Goal: Find contact information: Find contact information

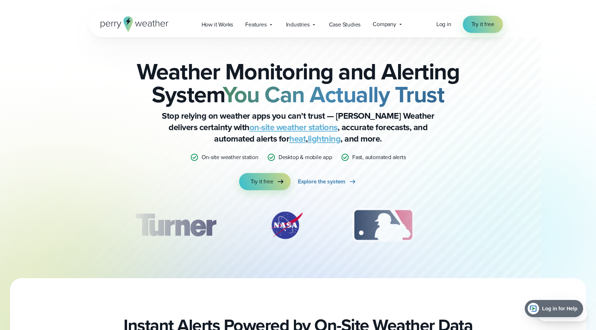
click at [142, 23] on icon at bounding box center [135, 23] width 68 height 15
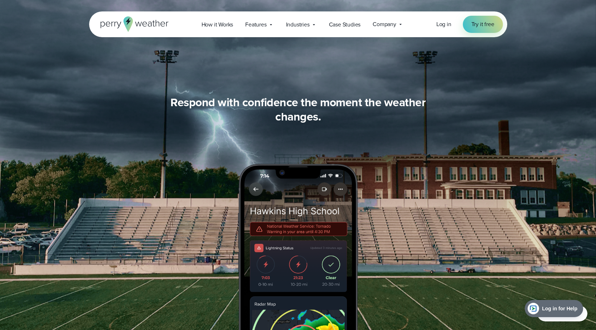
scroll to position [894, 0]
